Goal: Information Seeking & Learning: Learn about a topic

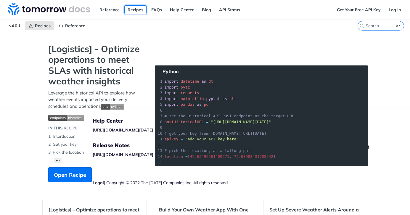
click at [133, 11] on link "Recipes" at bounding box center [135, 9] width 22 height 9
click at [109, 8] on link "Reference" at bounding box center [109, 9] width 27 height 9
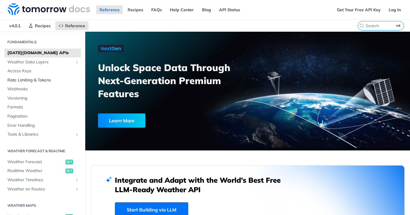
scroll to position [21, 0]
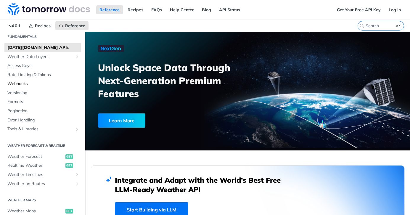
click at [23, 88] on link "Webhooks" at bounding box center [42, 83] width 76 height 9
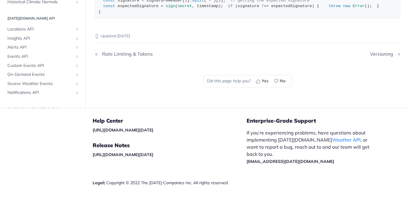
scroll to position [146, 0]
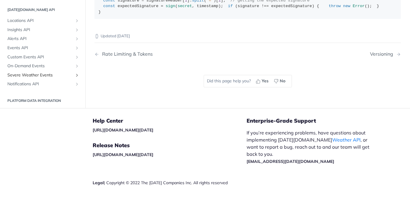
click at [30, 79] on link "Severe Weather Events" at bounding box center [42, 74] width 76 height 9
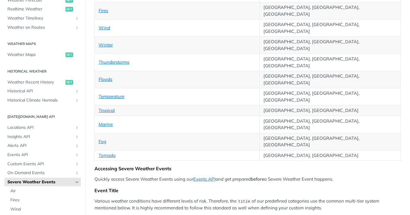
scroll to position [181, 0]
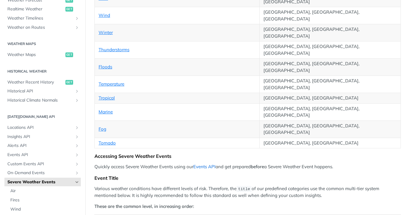
click at [205, 164] on link "Events API" at bounding box center [204, 167] width 22 height 6
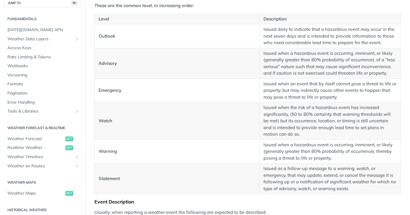
scroll to position [0, 0]
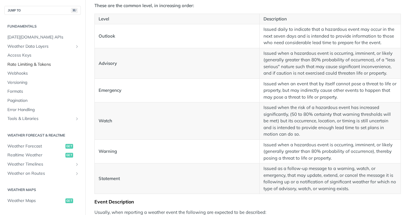
click at [39, 66] on span "Rate Limiting & Tokens" at bounding box center [43, 65] width 72 height 6
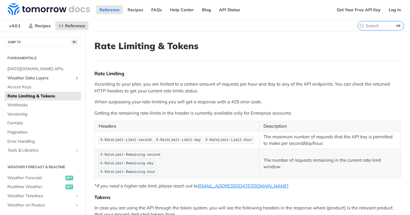
click at [31, 77] on span "Weather Data Layers" at bounding box center [40, 78] width 66 height 6
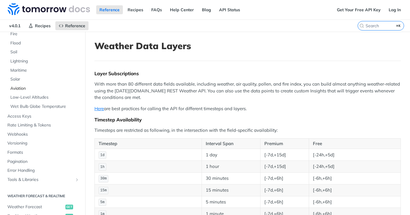
scroll to position [118, 0]
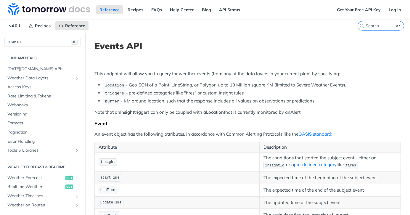
scroll to position [178, 0]
